Goal: Task Accomplishment & Management: Manage account settings

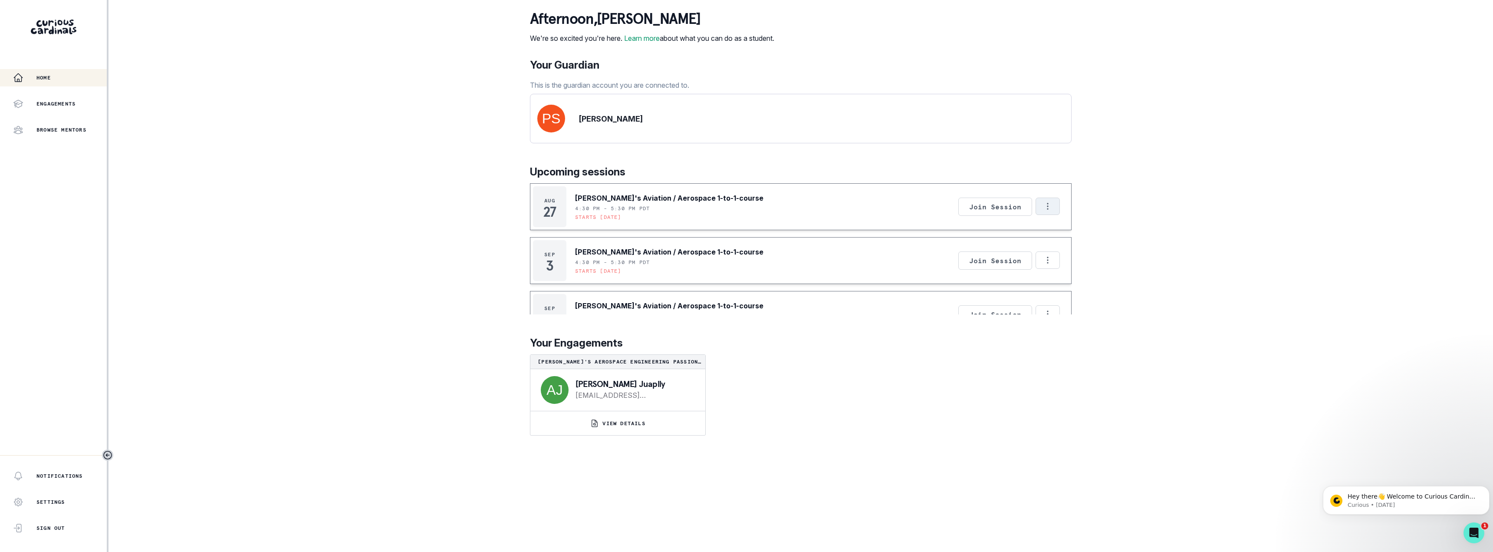
click at [1043, 211] on icon "Options" at bounding box center [1048, 206] width 10 height 10
click at [647, 203] on p "[PERSON_NAME]'s Aviation / Aerospace 1-to-1-course" at bounding box center [669, 198] width 188 height 10
click at [601, 227] on div "[PERSON_NAME]'s Aviation / Aerospace 1-to-1-course 4:30 PM - 5:30 PM PDT Starts…" at bounding box center [669, 206] width 188 height 41
click at [604, 220] on p "Starts [DATE]" at bounding box center [598, 216] width 46 height 7
click at [1045, 211] on icon "Options" at bounding box center [1048, 206] width 10 height 10
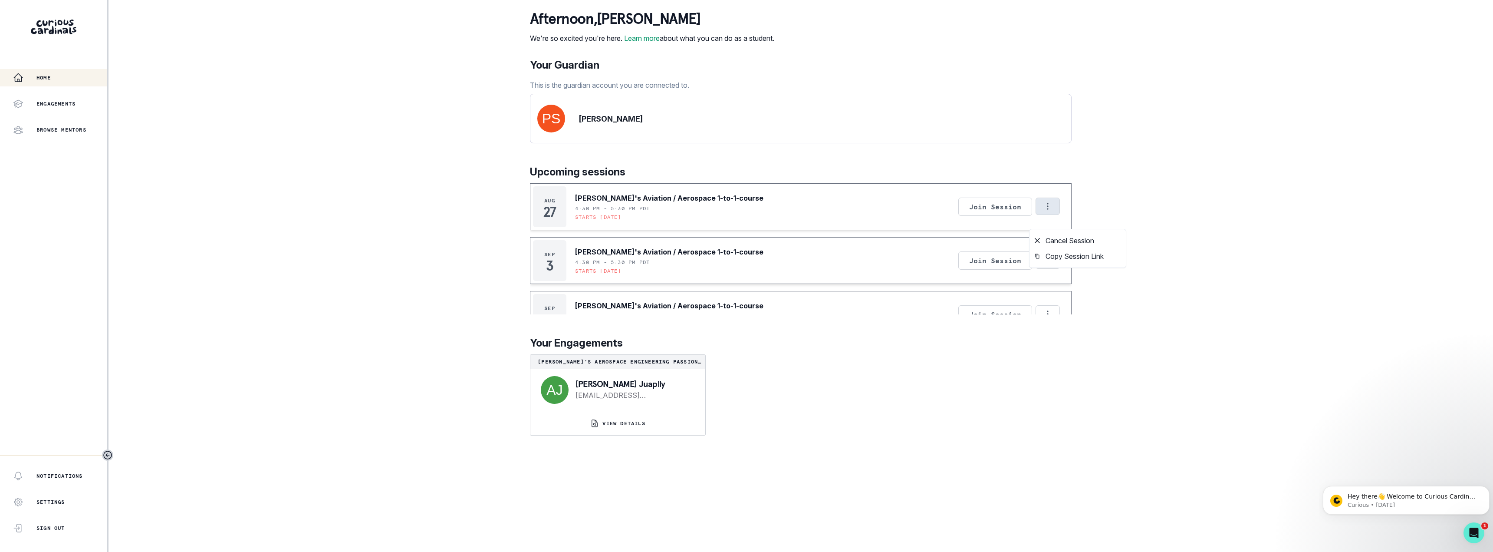
click at [449, 253] on div "Home Engagements Browse Mentors Notifications Settings Sign Out Notifications L…" at bounding box center [746, 276] width 1493 height 552
click at [1045, 211] on icon "Options" at bounding box center [1048, 206] width 10 height 10
click at [1065, 242] on button "Cancel Session" at bounding box center [1077, 241] width 96 height 16
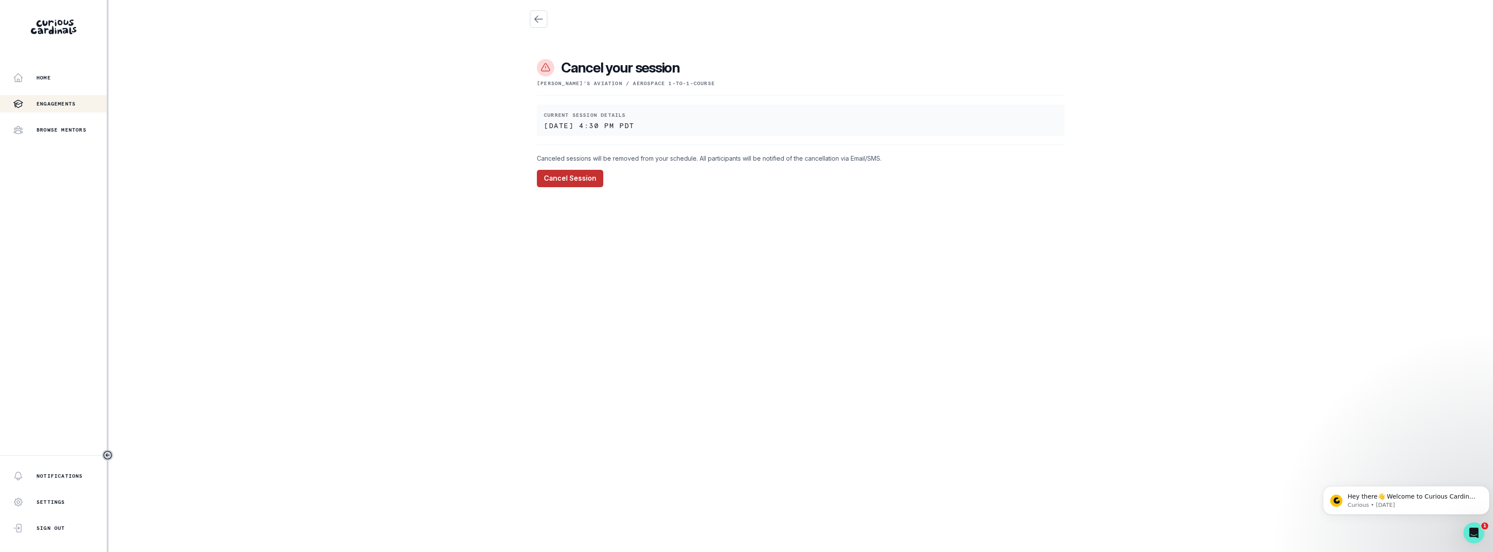
click at [565, 182] on button "Cancel Session" at bounding box center [570, 178] width 66 height 17
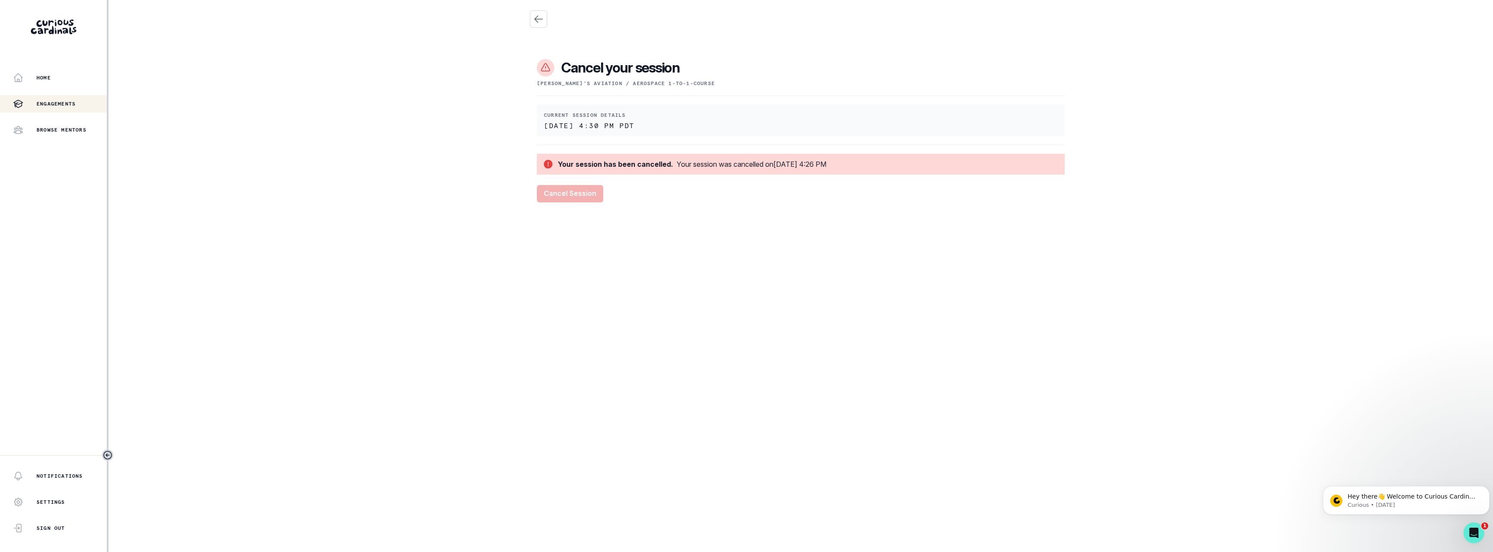
click at [51, 104] on p "Engagements" at bounding box center [55, 103] width 39 height 7
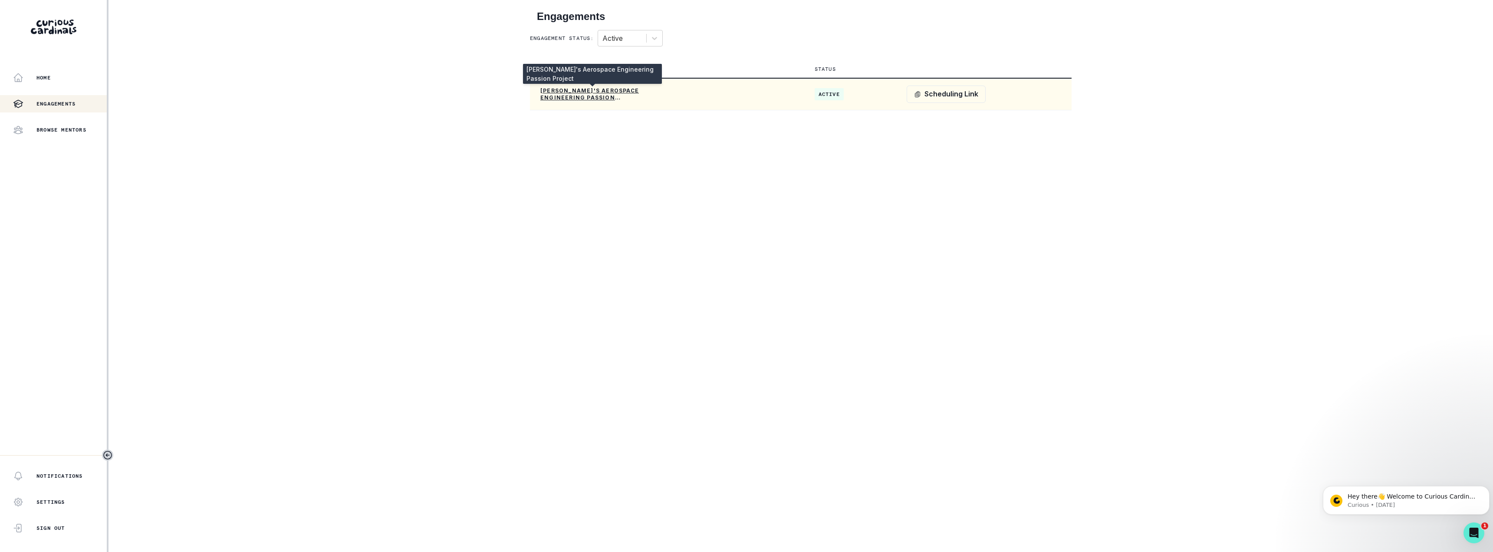
click at [570, 95] on p "[PERSON_NAME]'s Aerospace Engineering Passion Project" at bounding box center [592, 94] width 104 height 14
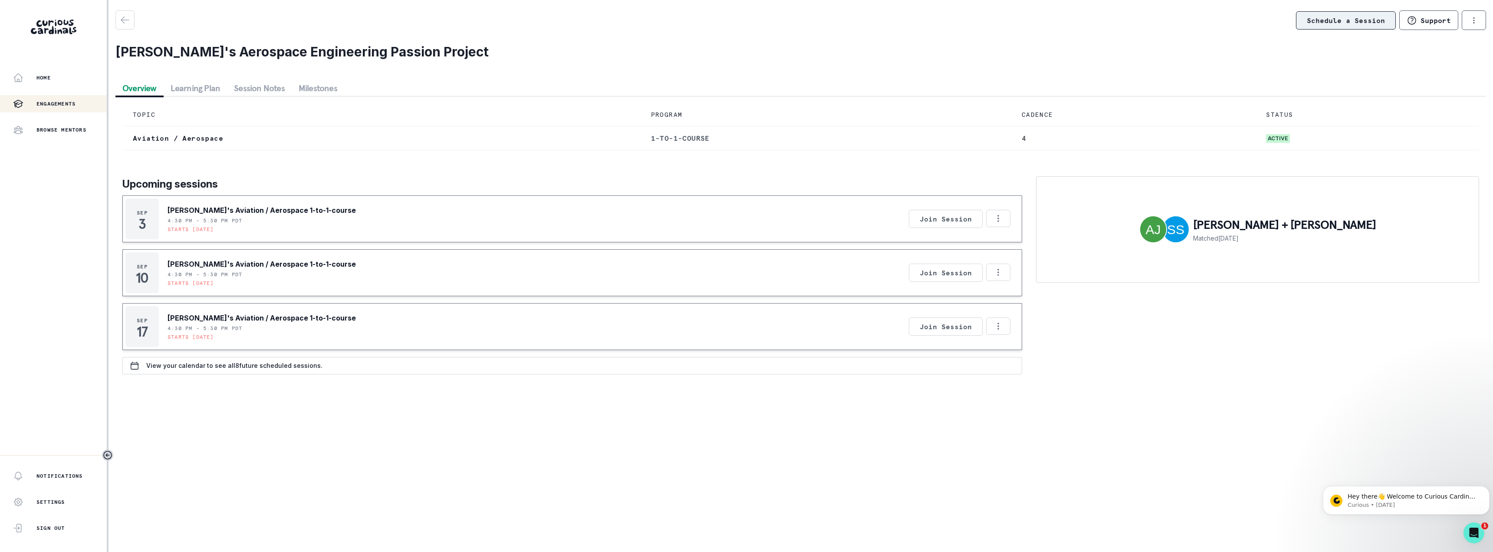
click at [1346, 21] on link "Schedule a Session" at bounding box center [1346, 20] width 100 height 18
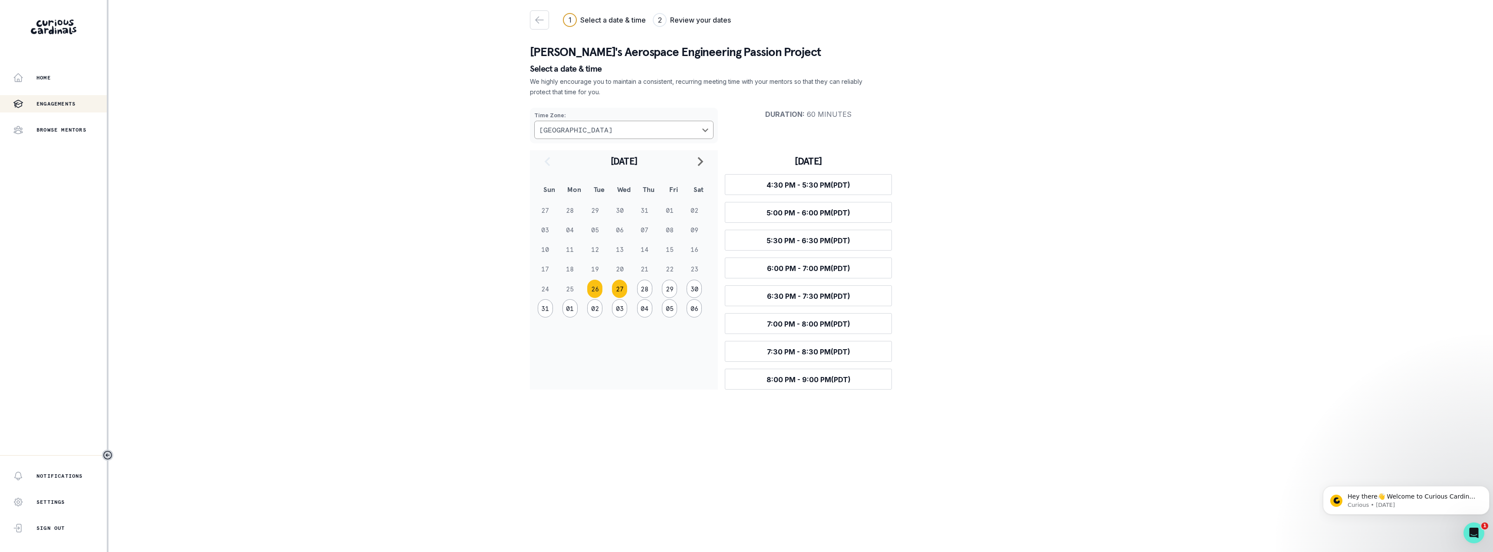
click at [620, 292] on button "27" at bounding box center [619, 288] width 15 height 18
click at [592, 289] on button "26" at bounding box center [594, 288] width 15 height 18
click at [809, 270] on span "6:00 PM - 7:00 PM (PDT)" at bounding box center [808, 268] width 83 height 9
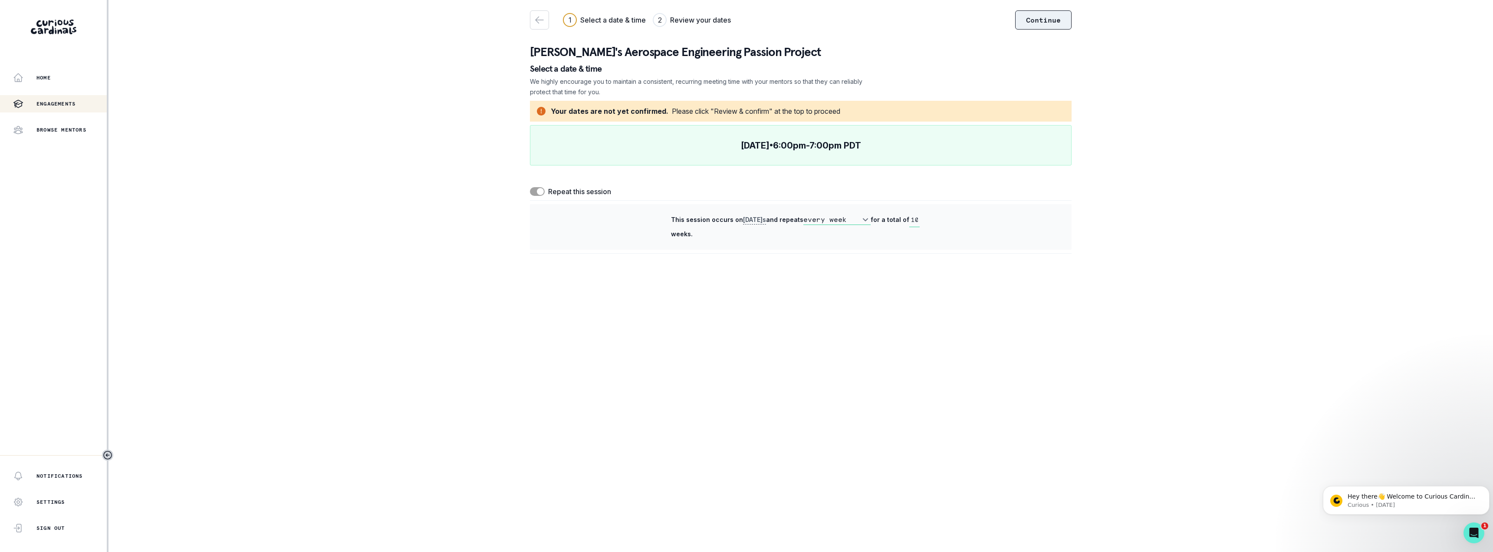
click at [1044, 17] on button "Continue" at bounding box center [1043, 19] width 56 height 19
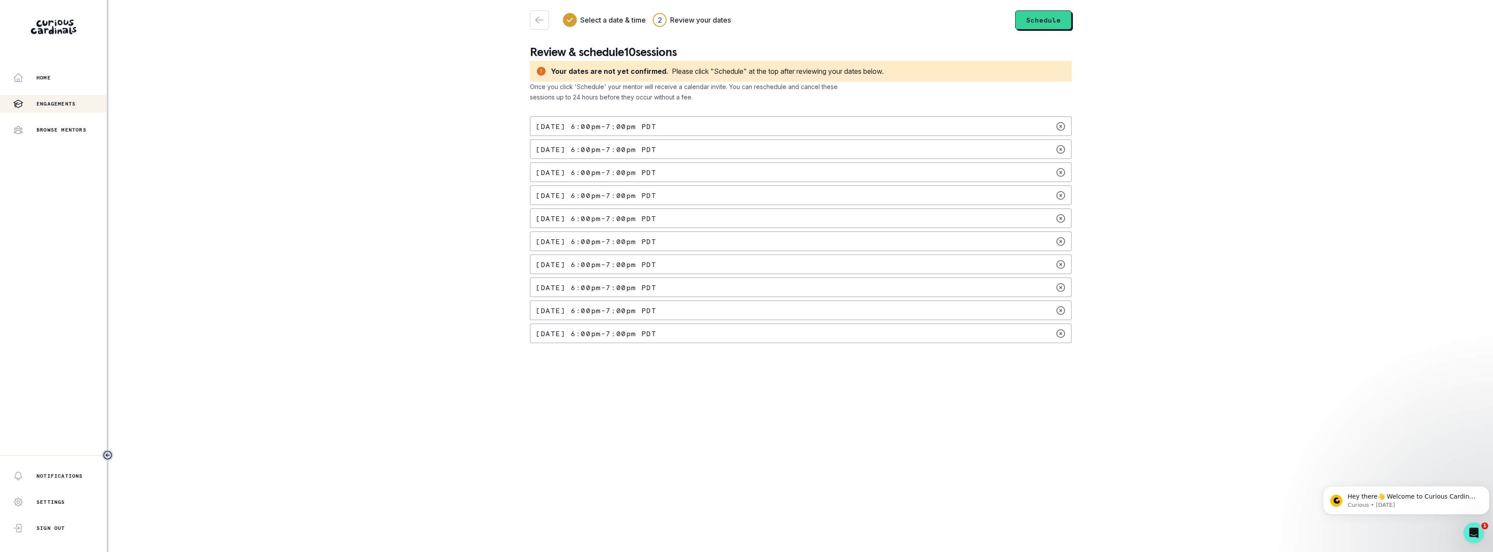
click at [1050, 125] on div "[DATE] 6:00pm - 7:00pm PDT" at bounding box center [801, 126] width 542 height 20
click at [955, 127] on div "[DATE] 6:00pm - 7:00pm PDT" at bounding box center [801, 126] width 542 height 20
click at [1062, 148] on icon at bounding box center [1060, 149] width 10 height 10
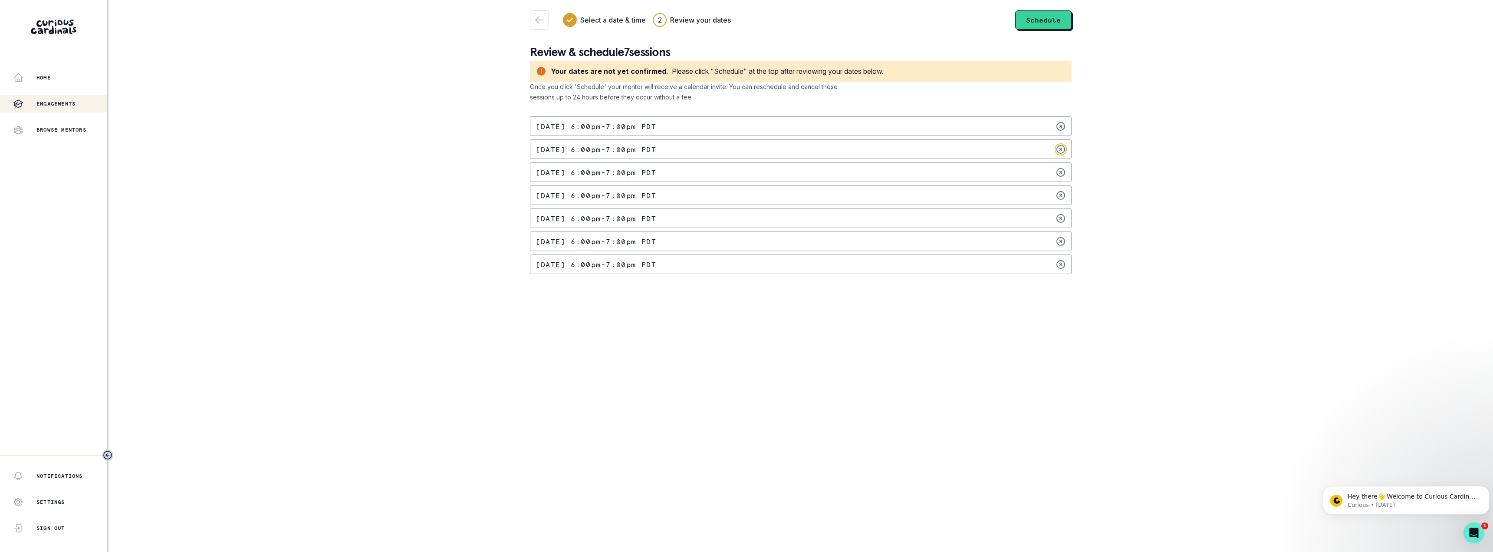
click at [1062, 148] on icon at bounding box center [1060, 149] width 10 height 10
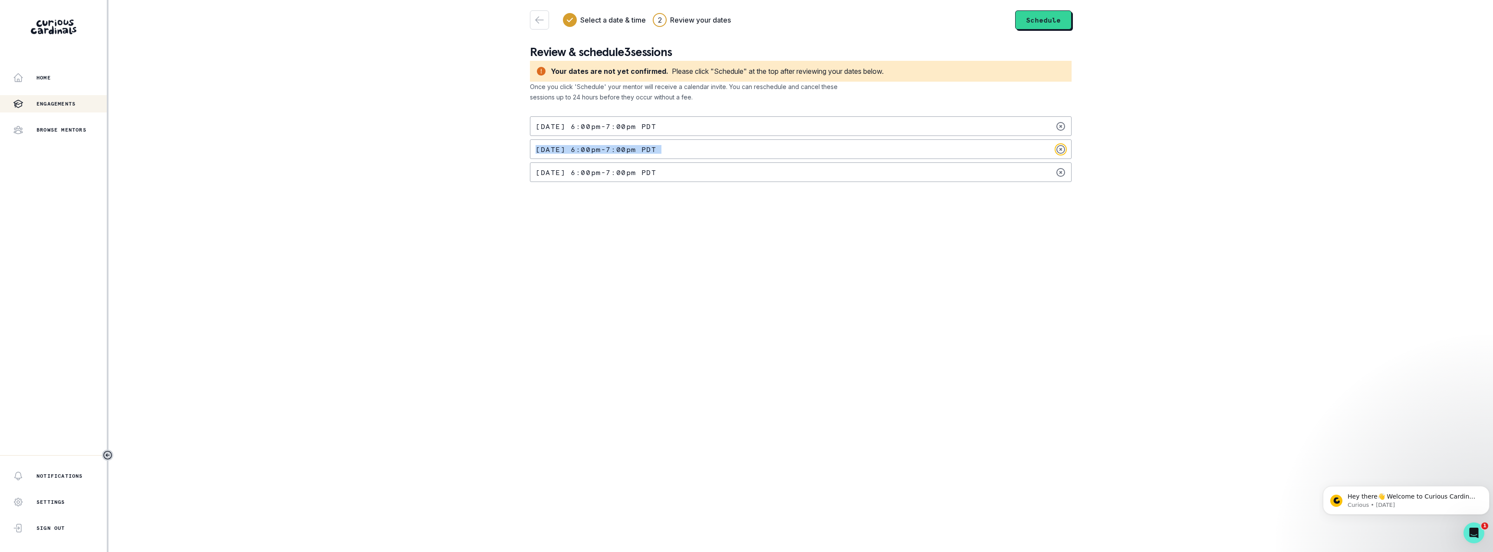
click at [1062, 148] on icon at bounding box center [1060, 149] width 10 height 10
click at [1048, 26] on button "Schedule" at bounding box center [1043, 19] width 56 height 19
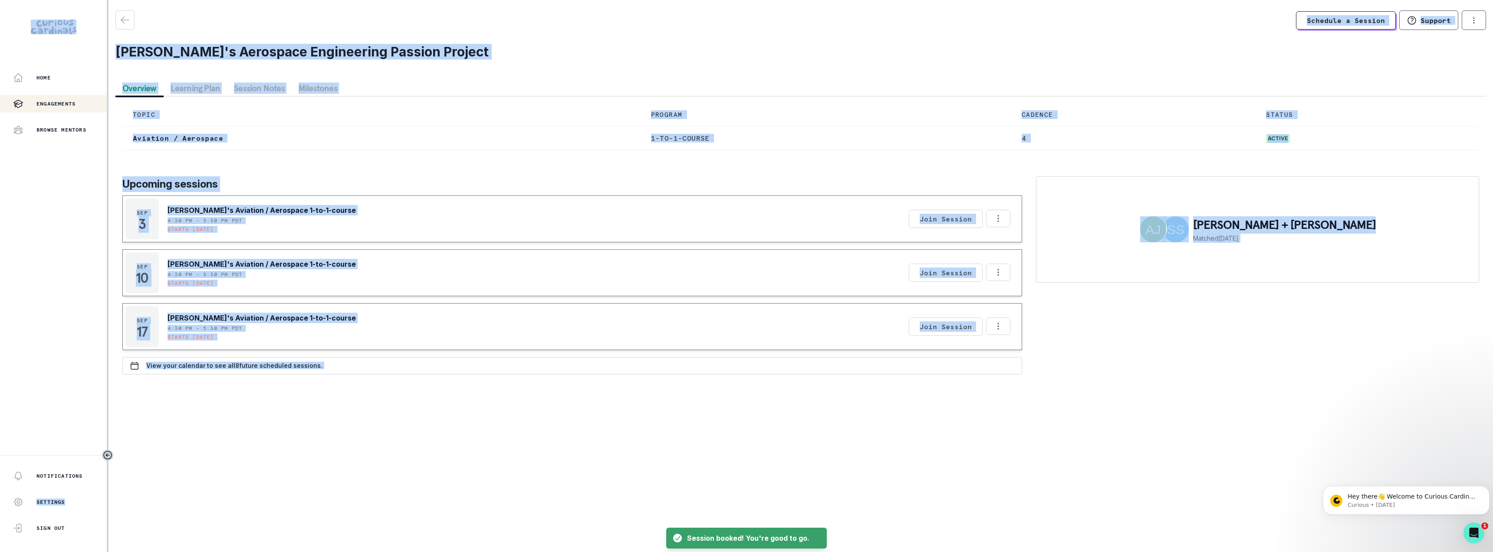
click at [1084, 416] on main "Schedule a Session Support Request engagement pause Cancel subscription [PERSON…" at bounding box center [800, 276] width 1384 height 552
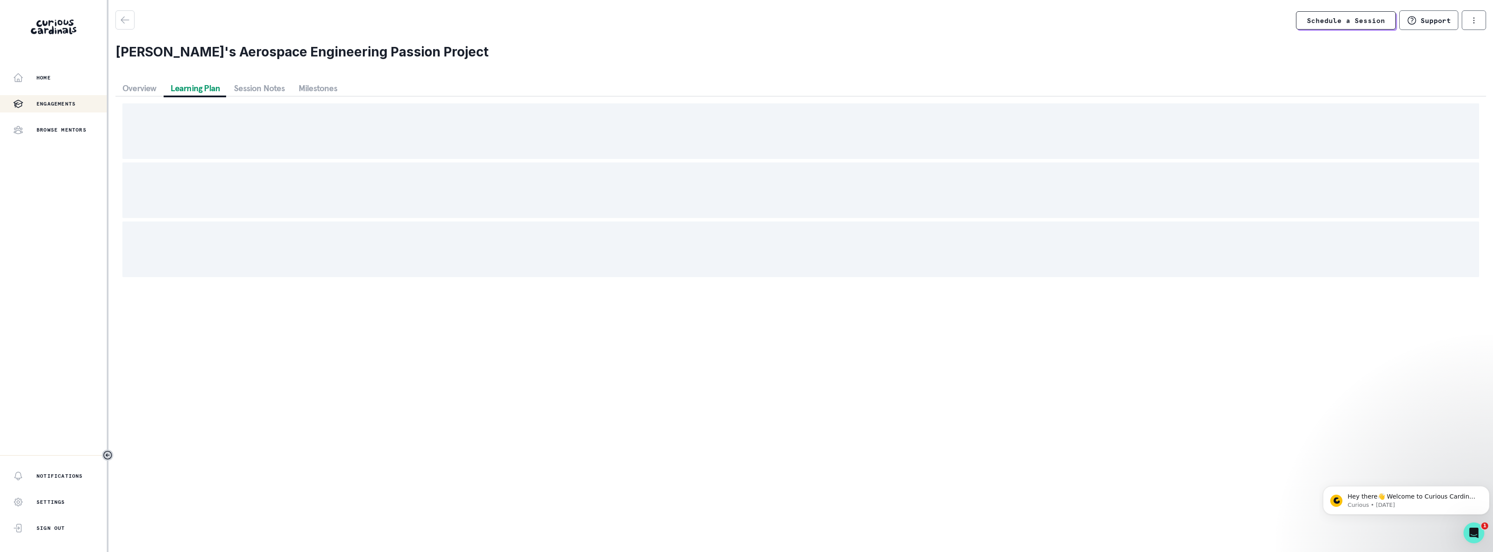
click at [189, 87] on button "Learning Plan" at bounding box center [196, 88] width 64 height 16
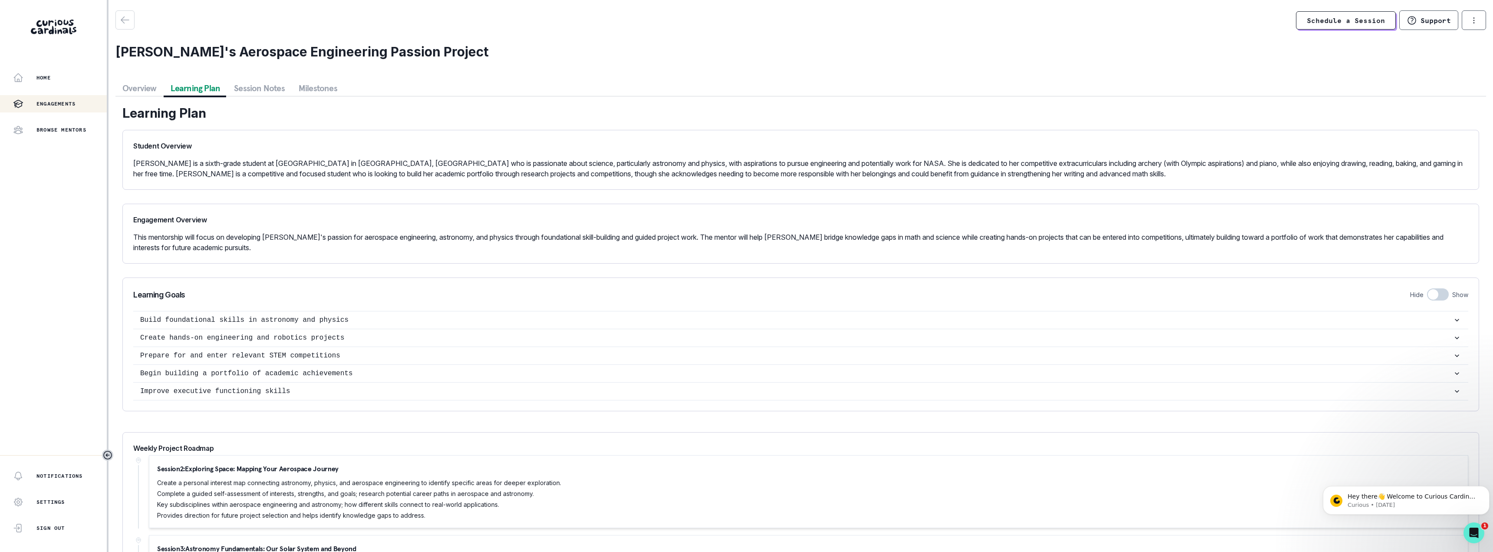
click at [248, 87] on button "Session Notes" at bounding box center [259, 88] width 65 height 16
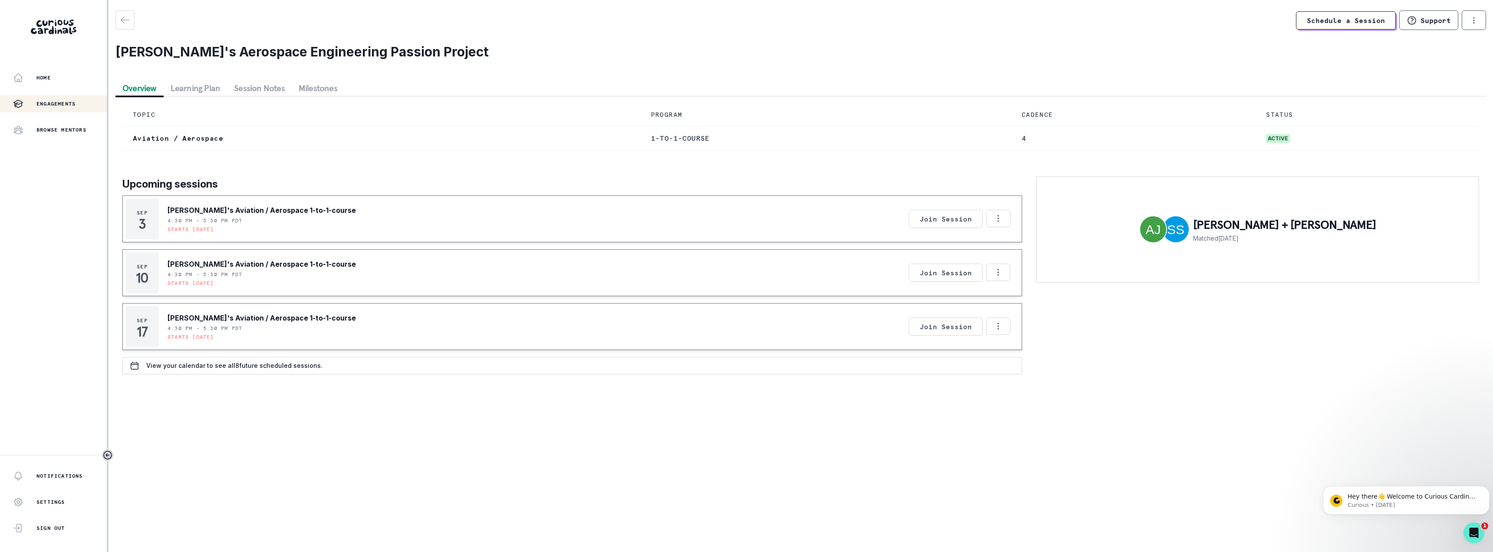
click at [144, 89] on button "Overview" at bounding box center [139, 88] width 48 height 16
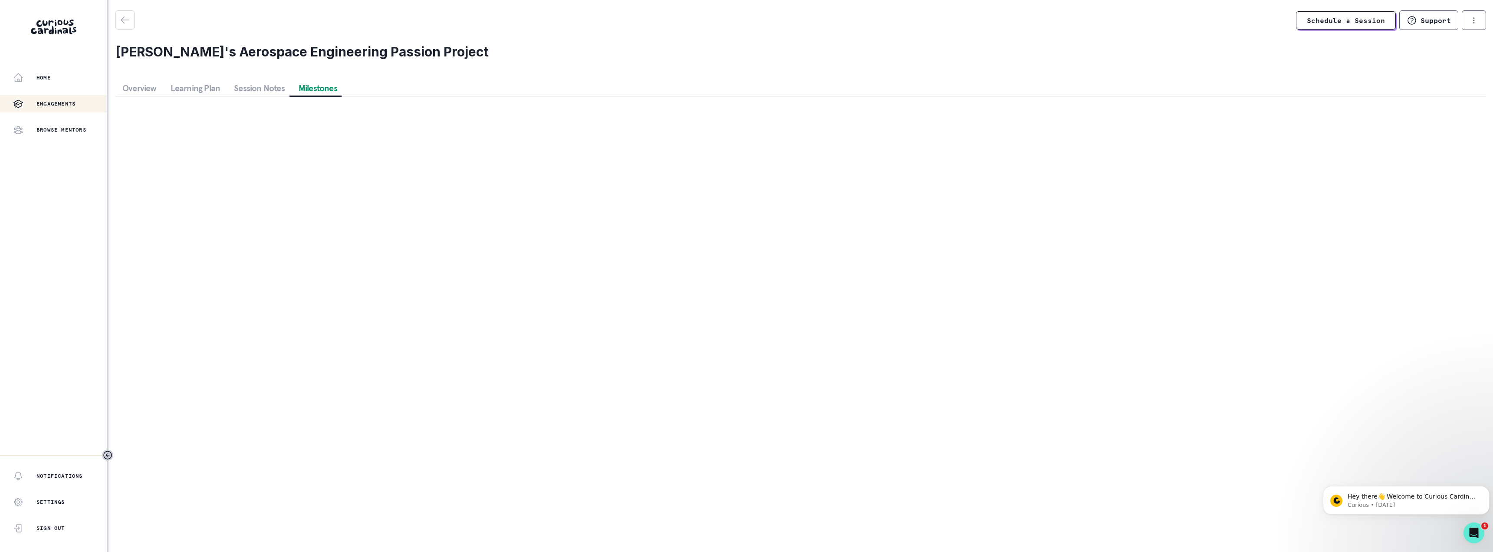
click at [332, 87] on button "Milestones" at bounding box center [318, 88] width 53 height 16
click at [155, 87] on button "Overview" at bounding box center [139, 88] width 48 height 16
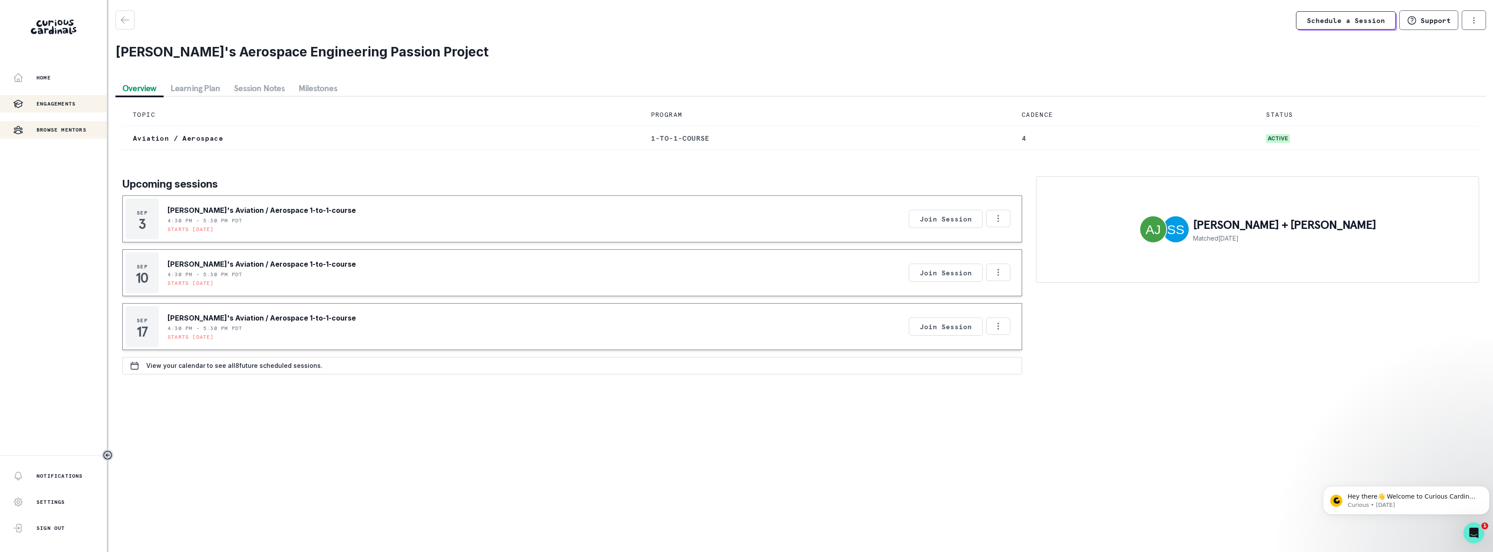
click at [71, 129] on p "Browse Mentors" at bounding box center [61, 129] width 50 height 7
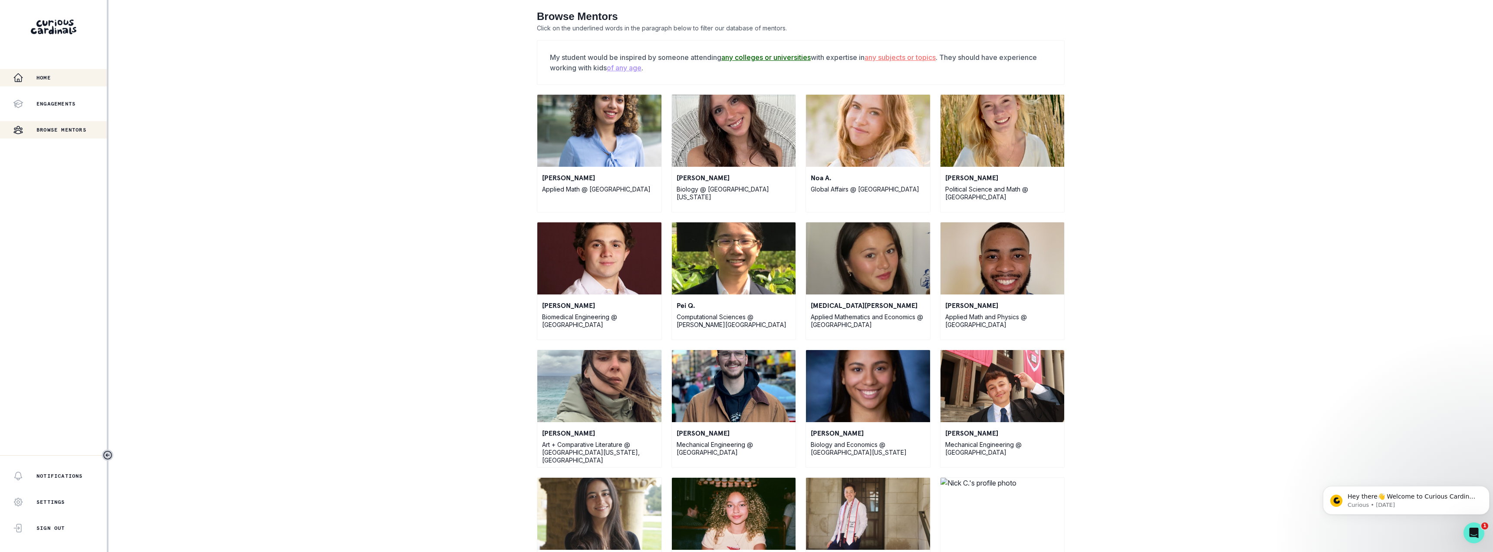
click at [42, 79] on p "Home" at bounding box center [43, 77] width 14 height 7
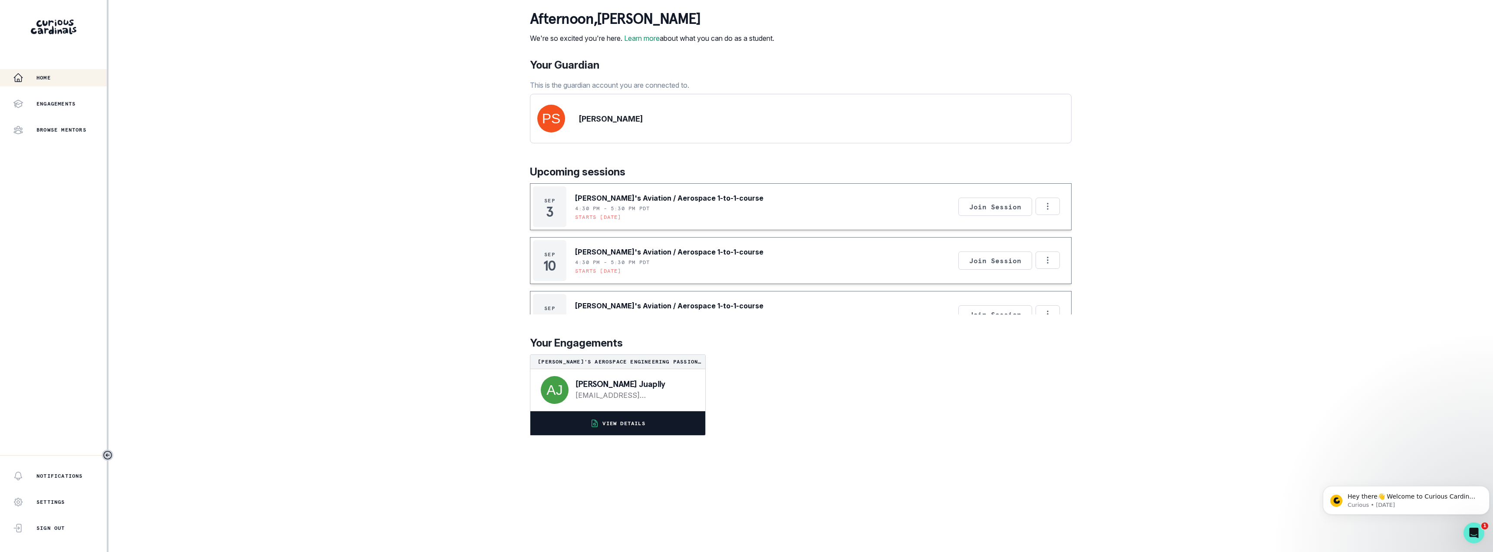
click at [621, 427] on p "VIEW DETAILS" at bounding box center [623, 423] width 43 height 7
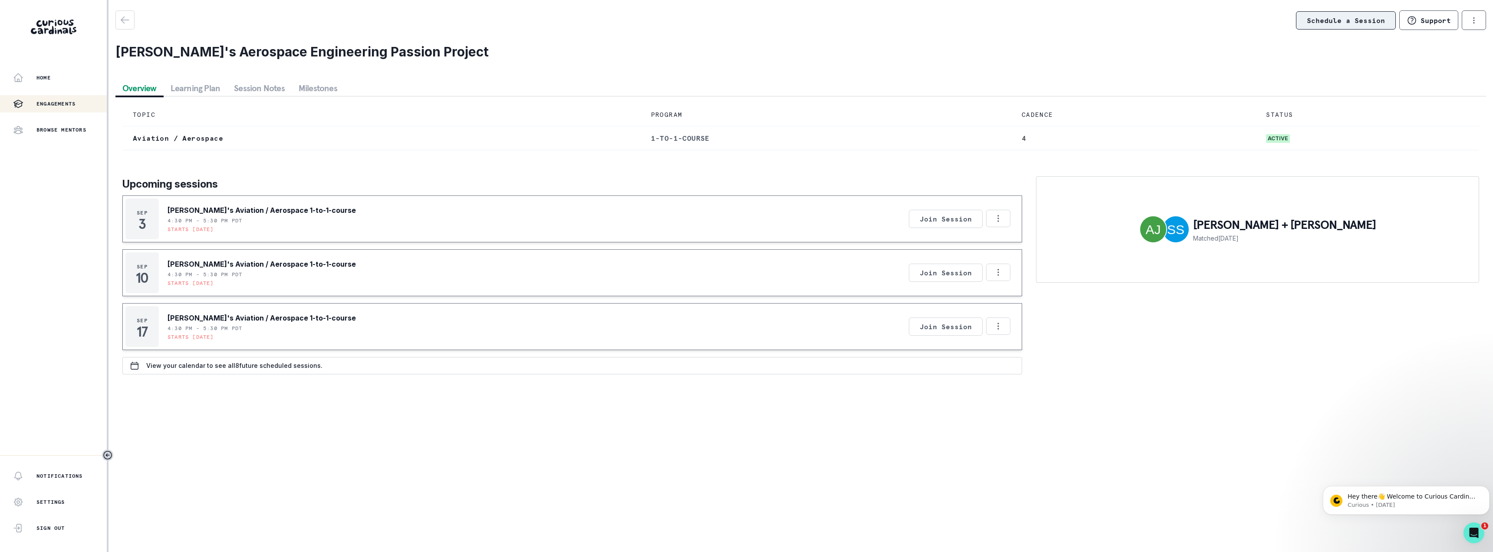
click at [1347, 26] on link "Schedule a Session" at bounding box center [1346, 20] width 100 height 18
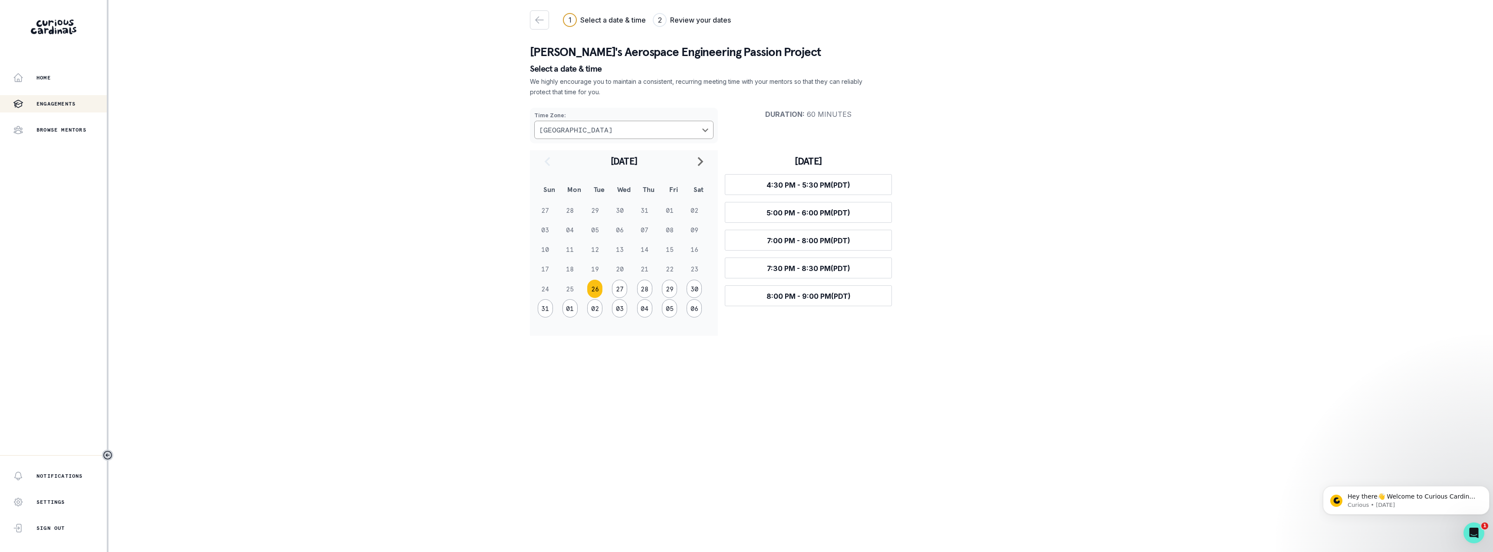
click at [596, 289] on button "26" at bounding box center [594, 288] width 15 height 18
click at [59, 32] on img at bounding box center [54, 27] width 46 height 15
click at [41, 84] on button "Home" at bounding box center [53, 77] width 107 height 17
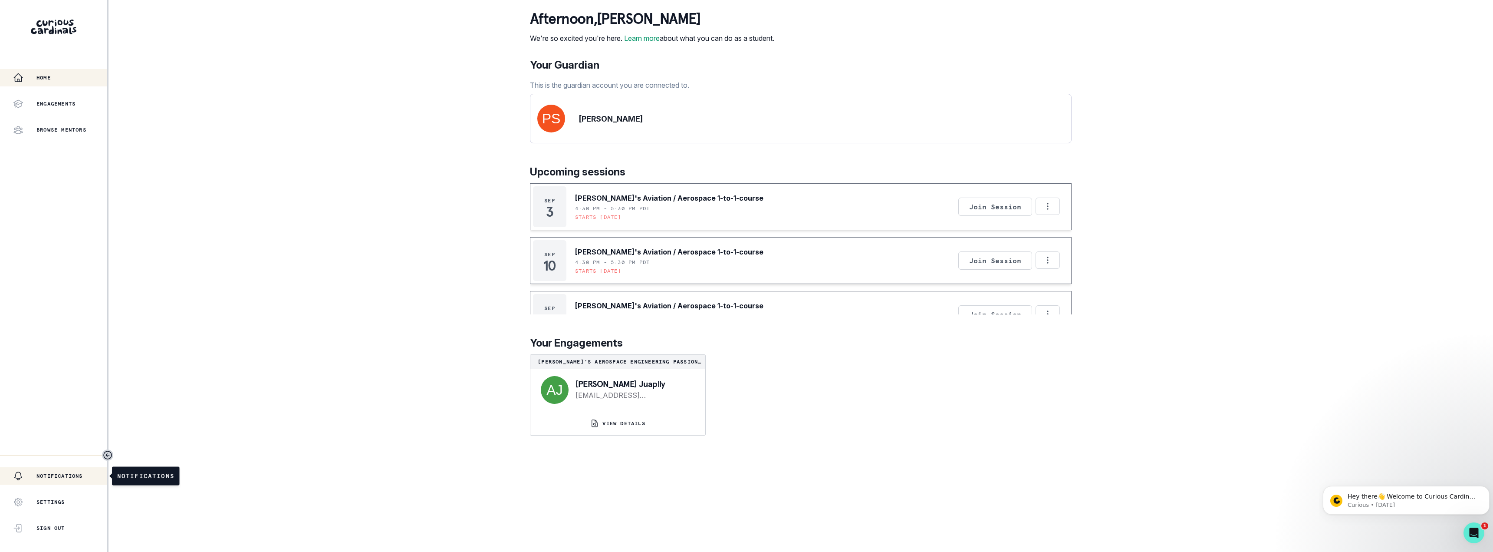
click at [62, 475] on p "Notifications" at bounding box center [59, 475] width 46 height 7
click at [39, 75] on p "Home" at bounding box center [43, 77] width 14 height 7
click at [58, 479] on p "Notifications" at bounding box center [59, 475] width 46 height 7
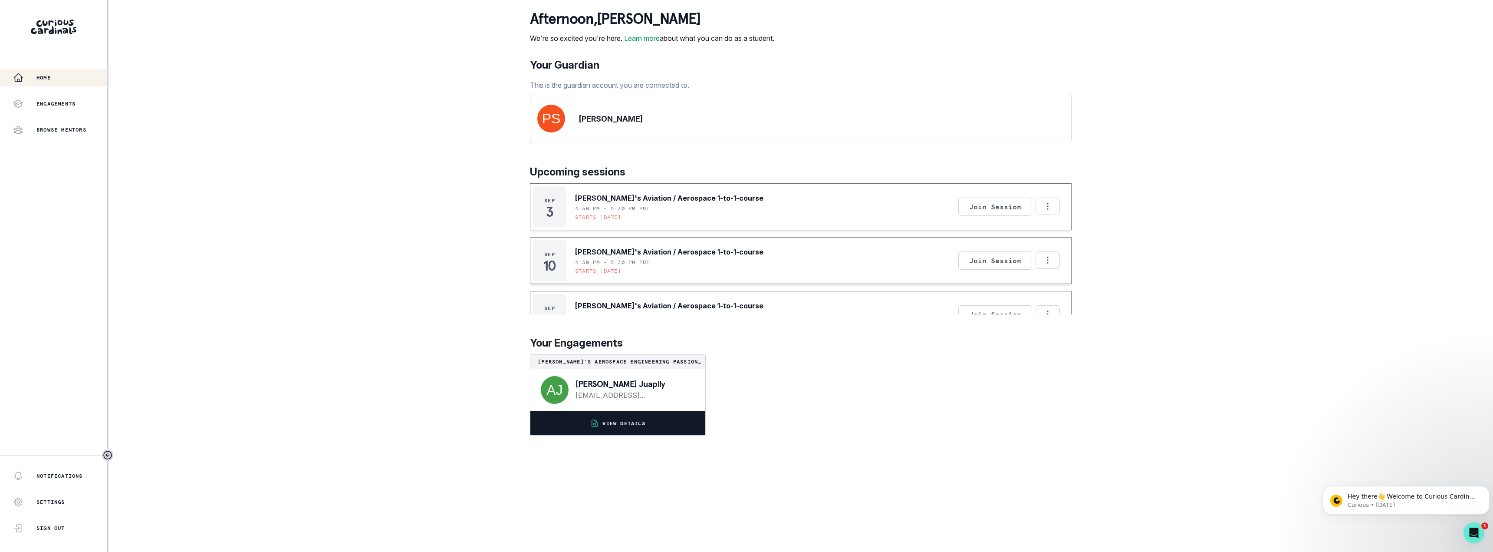
click at [611, 427] on p "VIEW DETAILS" at bounding box center [623, 423] width 43 height 7
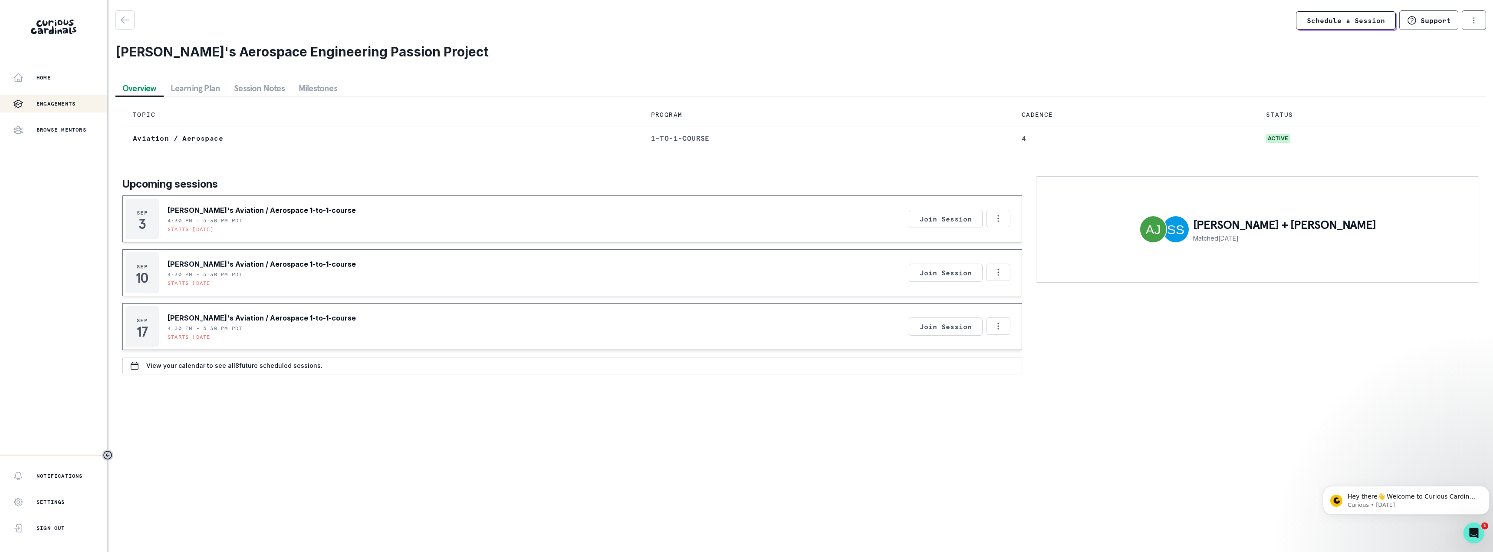
click at [309, 85] on button "Milestones" at bounding box center [318, 88] width 53 height 16
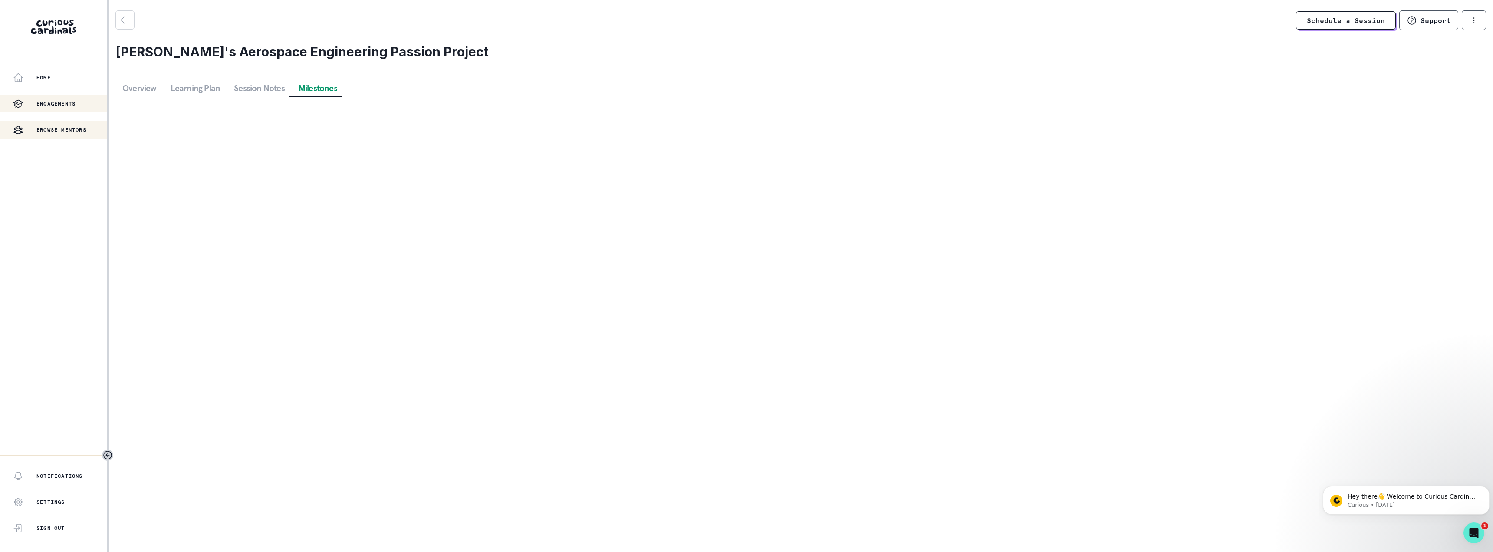
click at [56, 122] on button "Browse Mentors" at bounding box center [53, 129] width 107 height 17
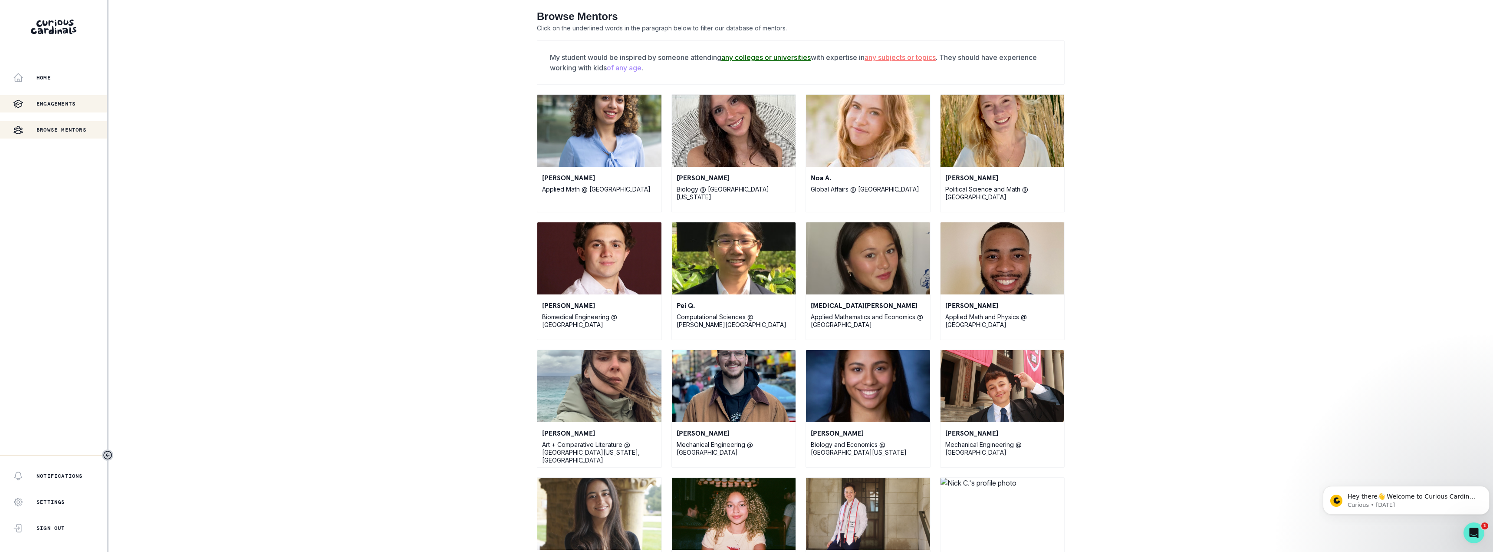
click at [53, 99] on div "Engagements" at bounding box center [60, 103] width 94 height 10
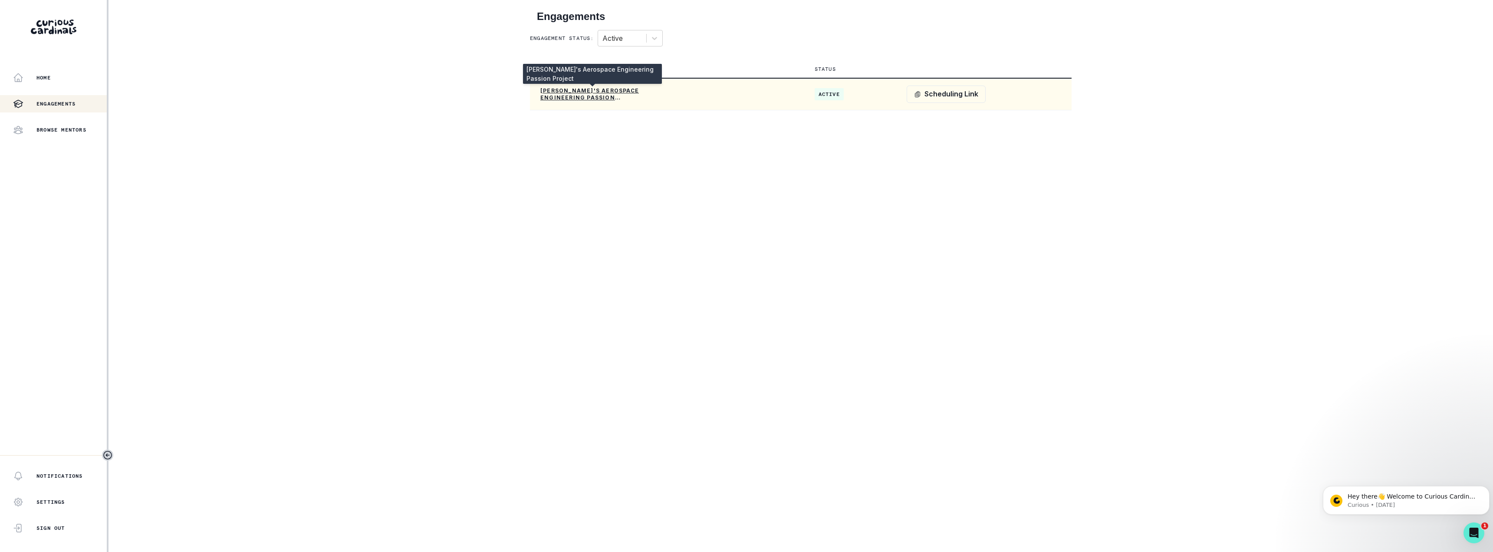
click at [577, 95] on p "[PERSON_NAME]'s Aerospace Engineering Passion Project" at bounding box center [592, 94] width 104 height 14
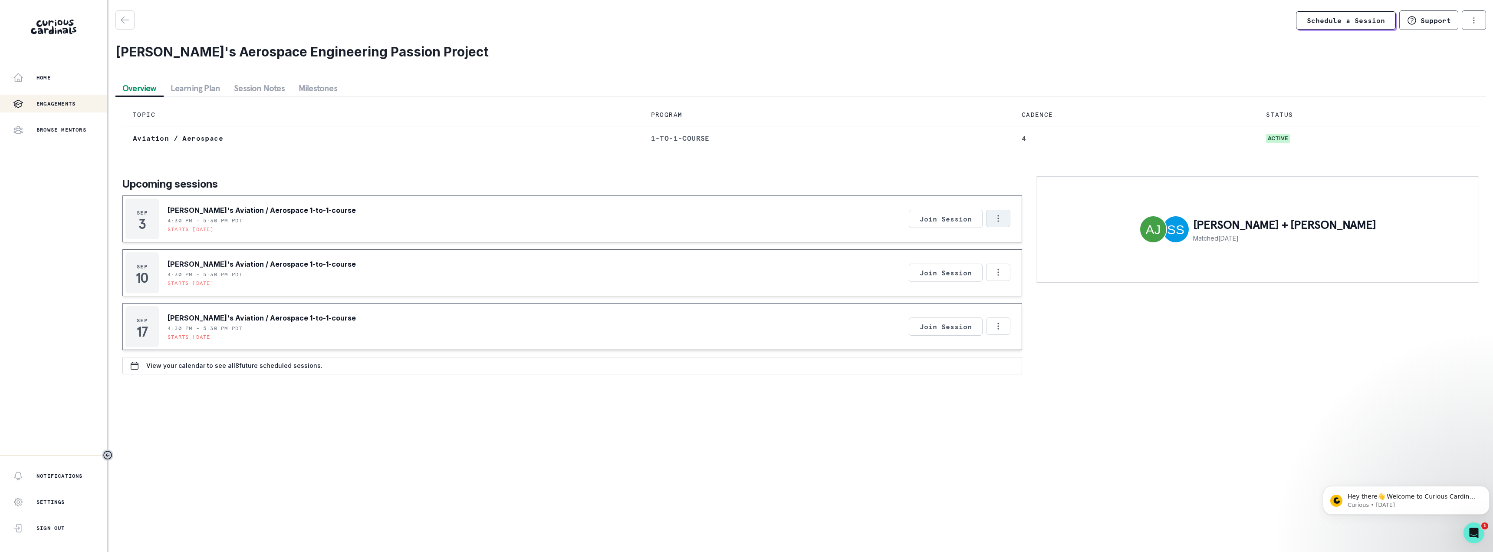
click at [998, 223] on icon "Options" at bounding box center [998, 218] width 10 height 10
click at [430, 167] on div "TOPIC PROGRAM CADENCE STATUS Aviation / Aerospace 1-to-1-course 4 active Upcomi…" at bounding box center [800, 238] width 1356 height 271
click at [308, 91] on button "Milestones" at bounding box center [318, 88] width 53 height 16
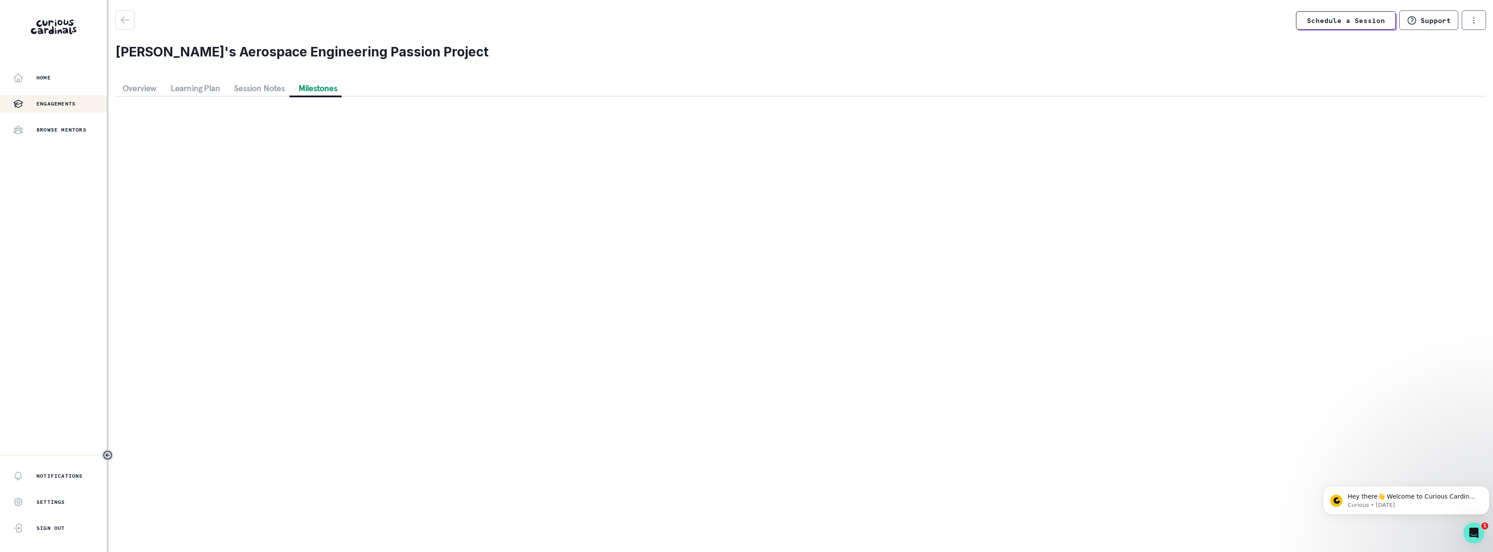
click at [252, 87] on button "Session Notes" at bounding box center [259, 88] width 65 height 16
click at [206, 89] on button "Learning Plan" at bounding box center [196, 88] width 64 height 16
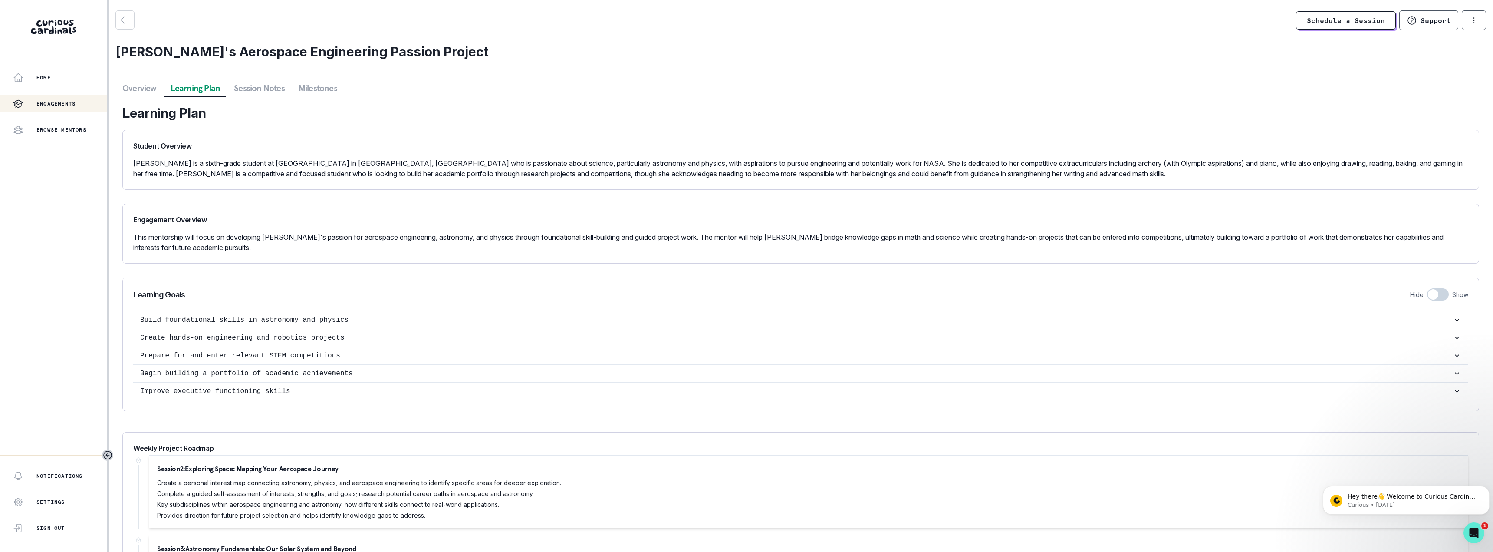
click at [137, 92] on button "Overview" at bounding box center [139, 88] width 48 height 16
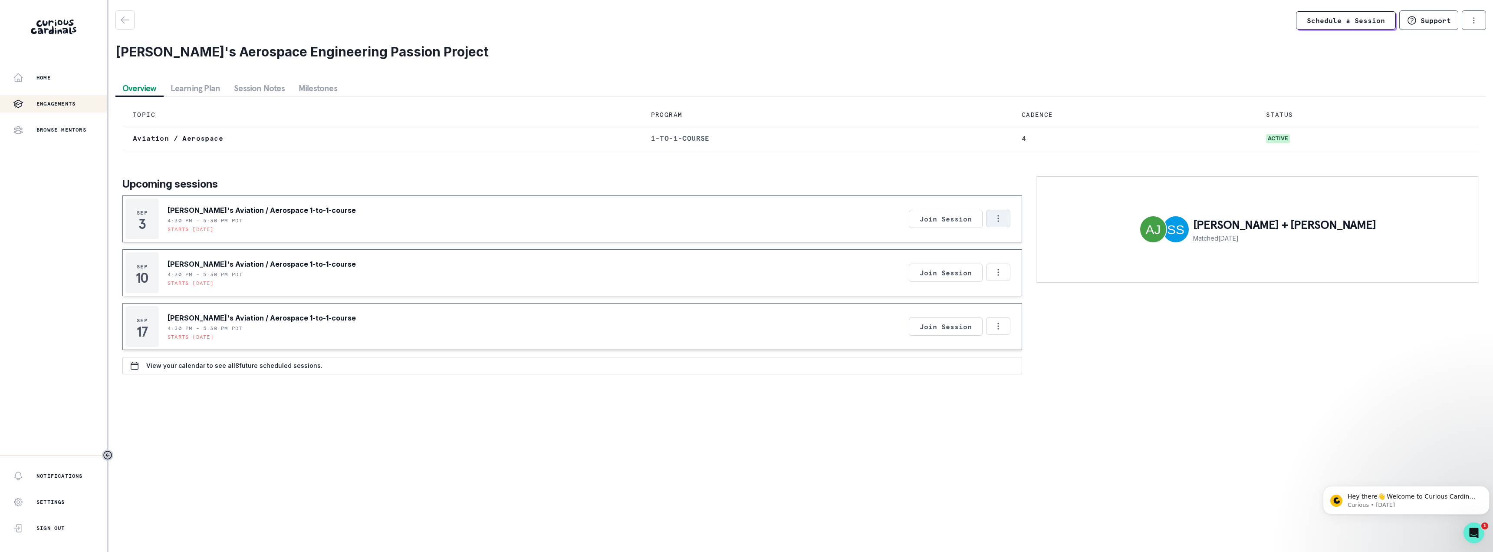
click at [1008, 227] on button "Options" at bounding box center [998, 218] width 24 height 17
